Goal: Check status

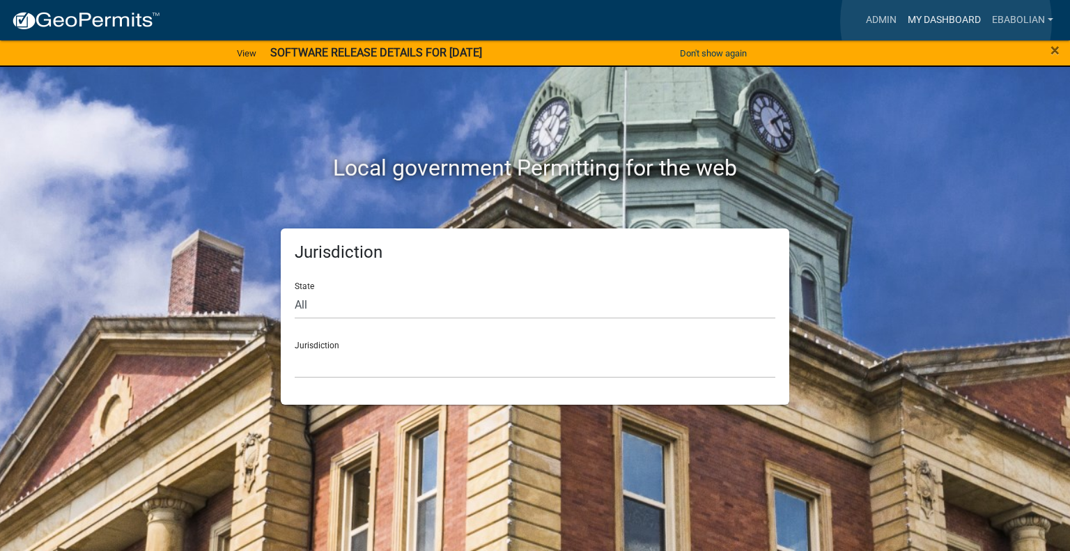
click at [946, 22] on link "My Dashboard" at bounding box center [944, 20] width 84 height 26
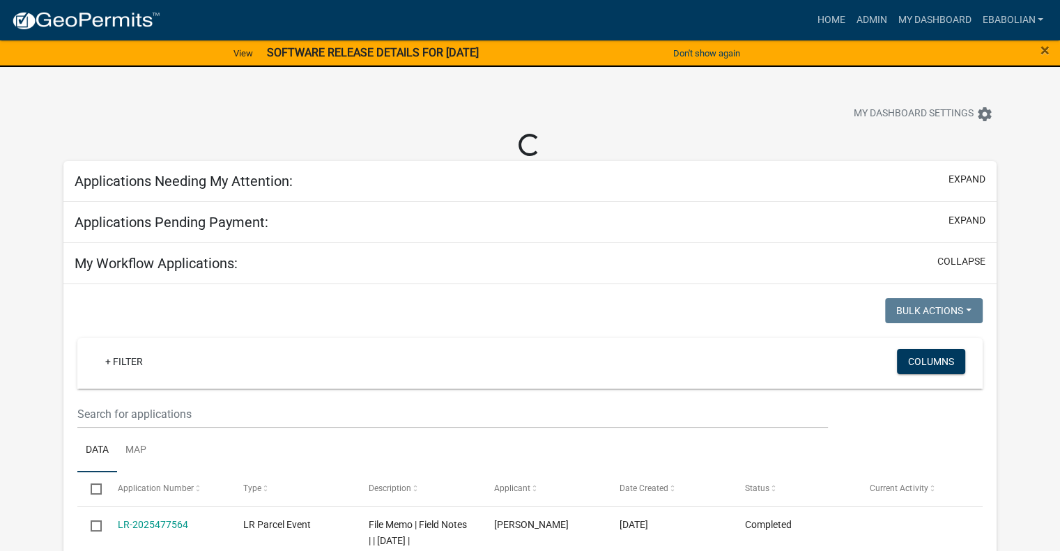
select select "3: 100"
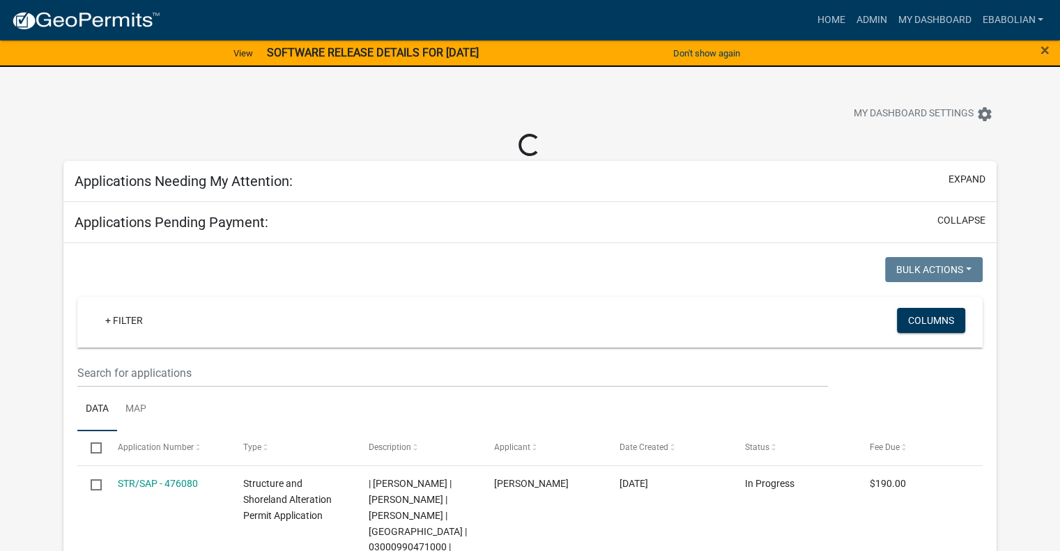
select select "3: 100"
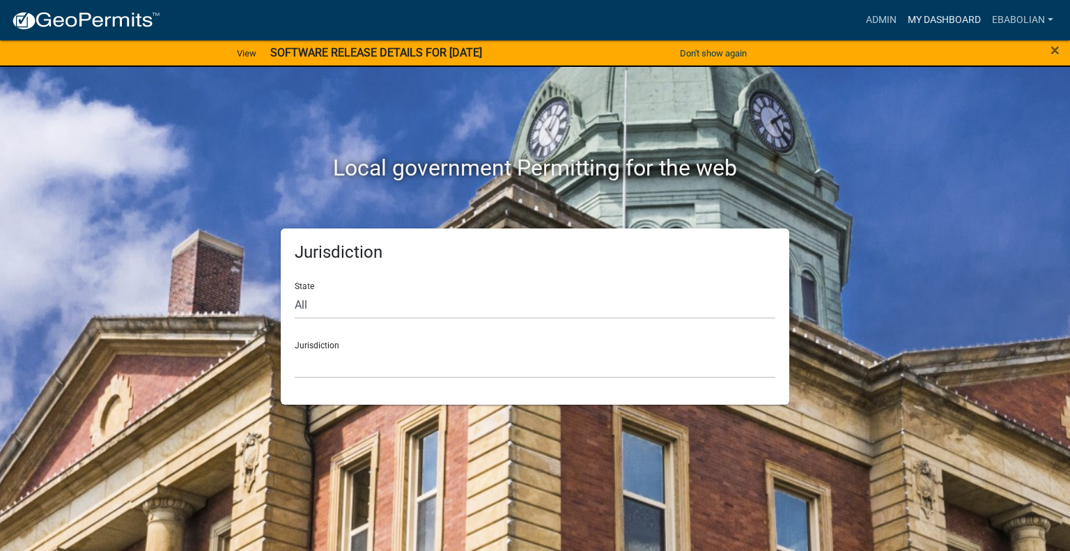
click at [954, 17] on link "My Dashboard" at bounding box center [944, 20] width 84 height 26
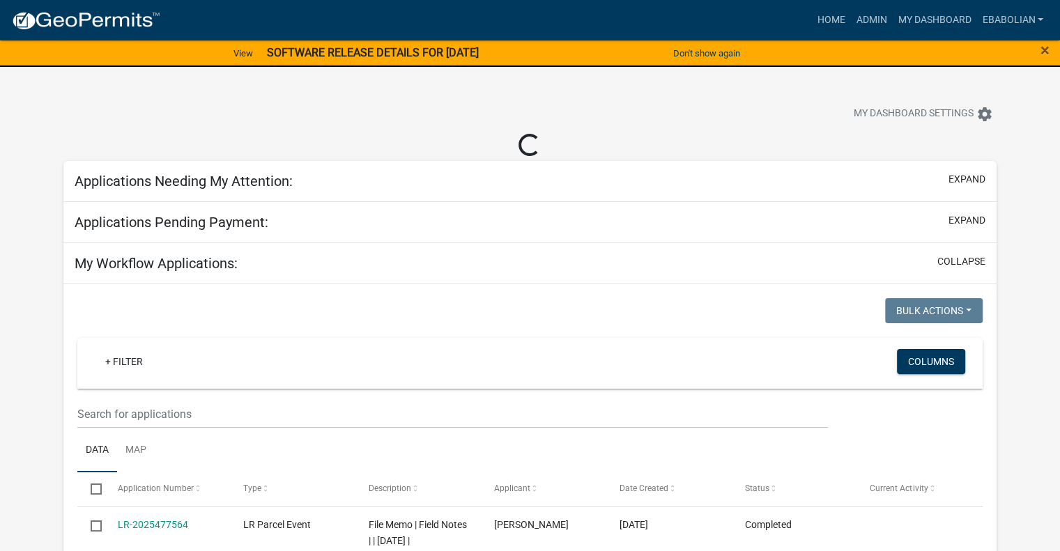
select select "3: 100"
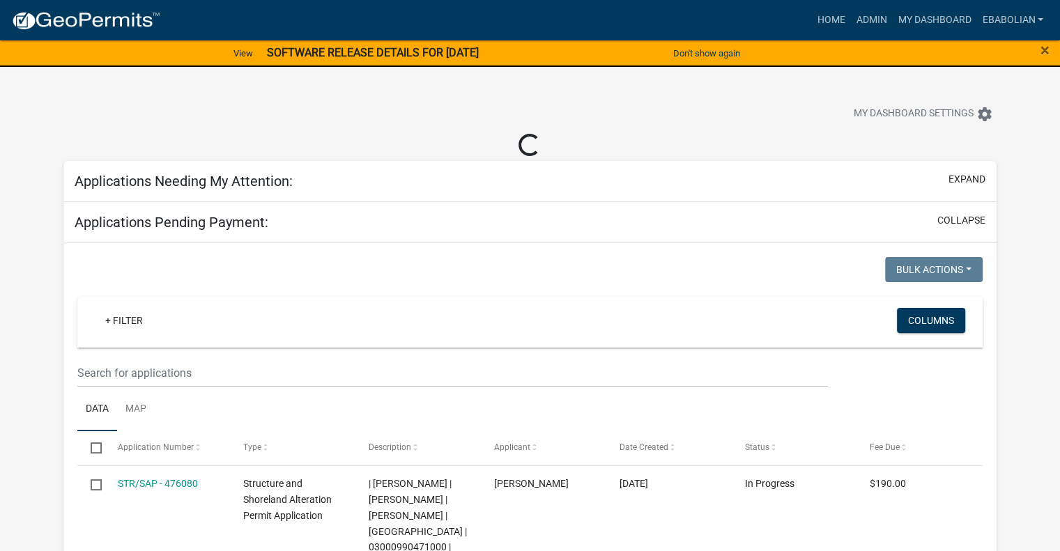
select select "3: 100"
